Goal: Transaction & Acquisition: Purchase product/service

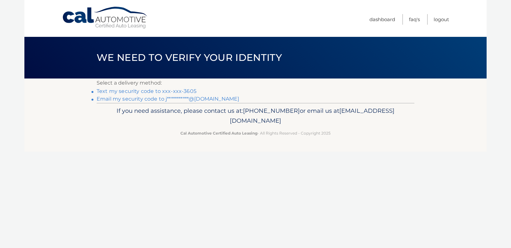
click at [202, 97] on link "**********" at bounding box center [168, 99] width 142 height 6
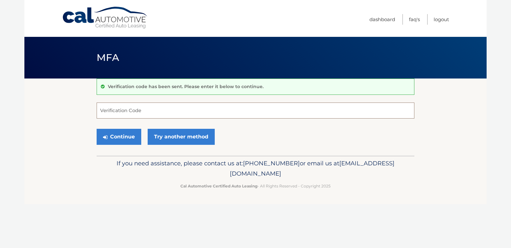
click at [196, 108] on input "Verification Code" at bounding box center [255, 111] width 317 height 16
type input "224024"
click at [257, 140] on div "Continue Try another method" at bounding box center [255, 137] width 317 height 22
click at [118, 134] on button "Continue" at bounding box center [119, 137] width 45 height 16
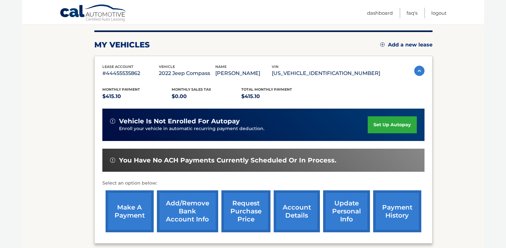
scroll to position [92, 0]
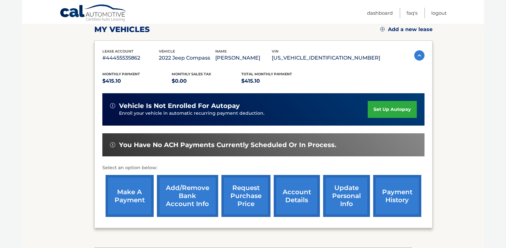
click at [393, 197] on link "payment history" at bounding box center [397, 196] width 48 height 42
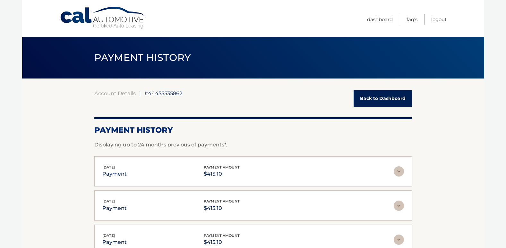
click at [400, 102] on link "Back to Dashboard" at bounding box center [382, 98] width 58 height 17
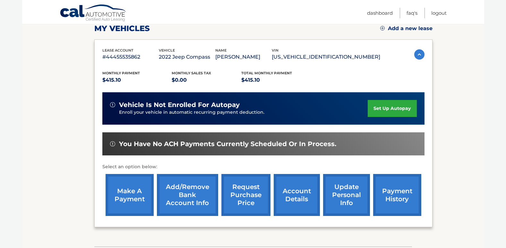
scroll to position [98, 0]
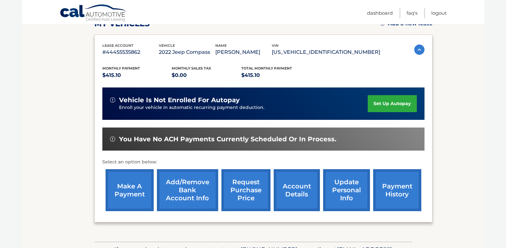
click at [127, 184] on link "make a payment" at bounding box center [130, 190] width 48 height 42
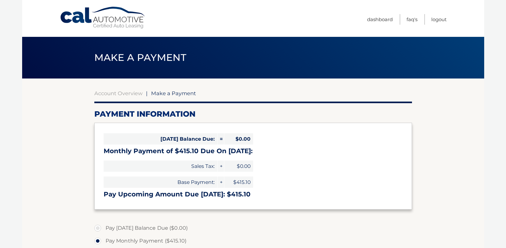
select select "OWQ4MTIxODEtZjRjZC00Y2Q1LWE1NTAtNGY4ZTBjYjk3ZjMz"
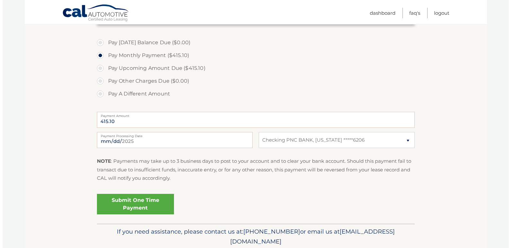
scroll to position [192, 0]
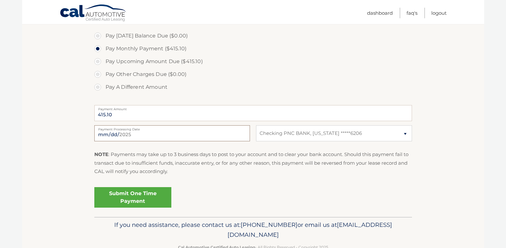
click at [135, 136] on input "[DATE]" at bounding box center [172, 133] width 156 height 16
type input "[DATE]"
click at [132, 198] on link "Submit One Time Payment" at bounding box center [132, 197] width 77 height 21
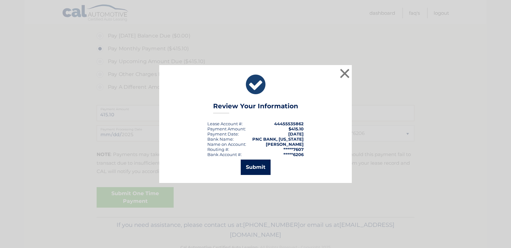
click at [259, 174] on button "Submit" at bounding box center [256, 167] width 30 height 15
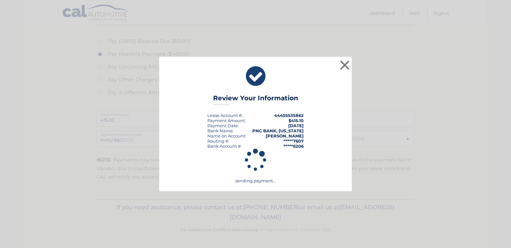
scroll to position [187, 0]
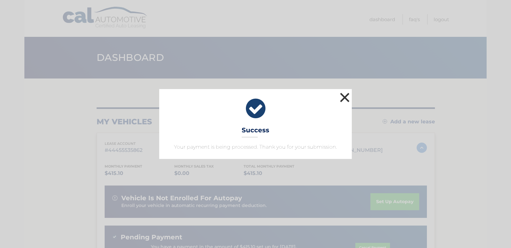
click at [346, 95] on button "×" at bounding box center [344, 97] width 13 height 13
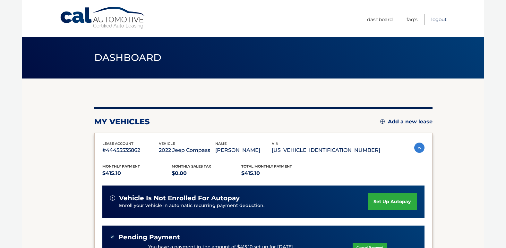
click at [437, 23] on link "Logout" at bounding box center [438, 19] width 15 height 11
